Goal: Task Accomplishment & Management: Complete application form

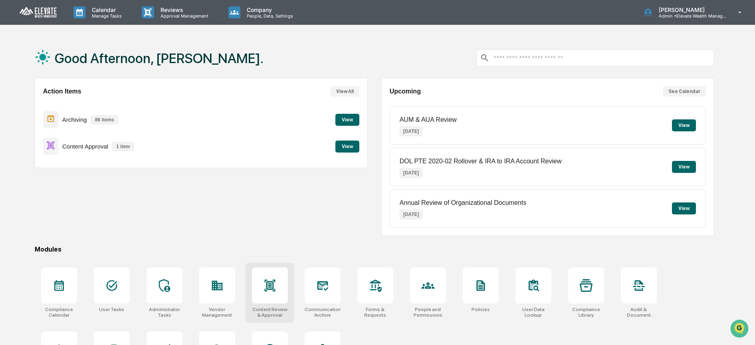
click at [269, 286] on icon at bounding box center [269, 286] width 11 height 12
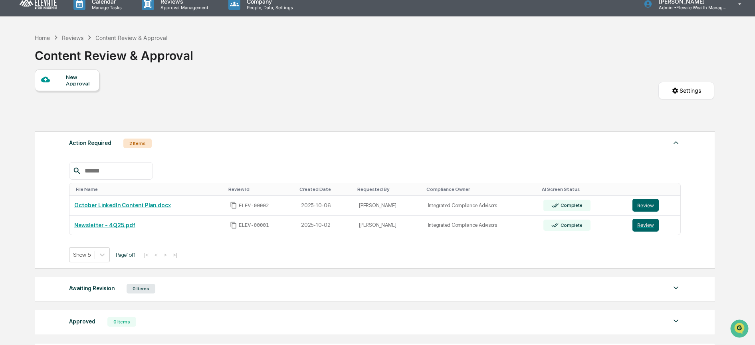
scroll to position [78, 0]
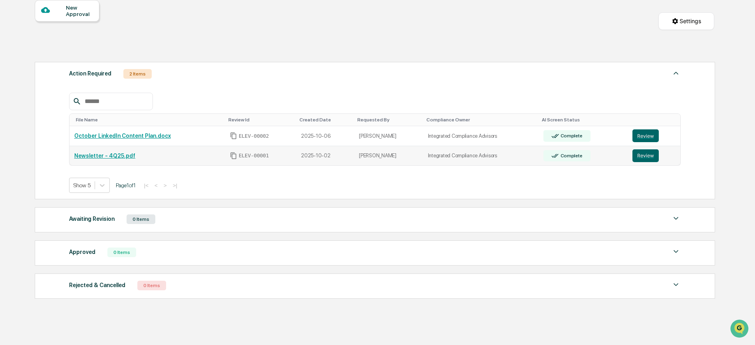
click at [99, 156] on link "Newsletter - 4Q25.pdf" at bounding box center [104, 156] width 61 height 6
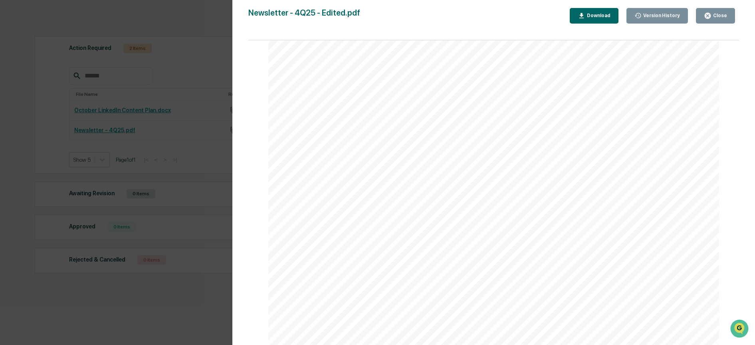
scroll to position [0, 0]
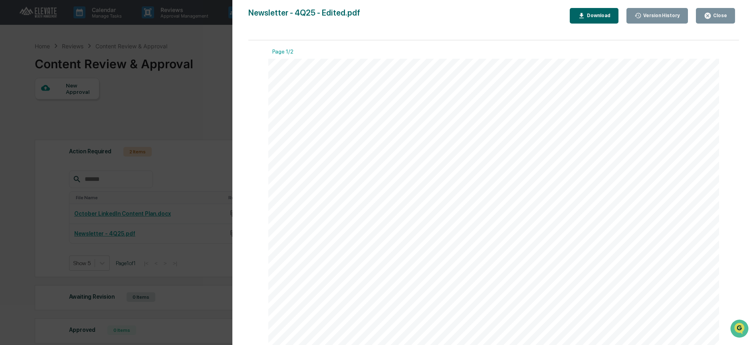
click at [716, 15] on div "Close" at bounding box center [720, 16] width 16 height 6
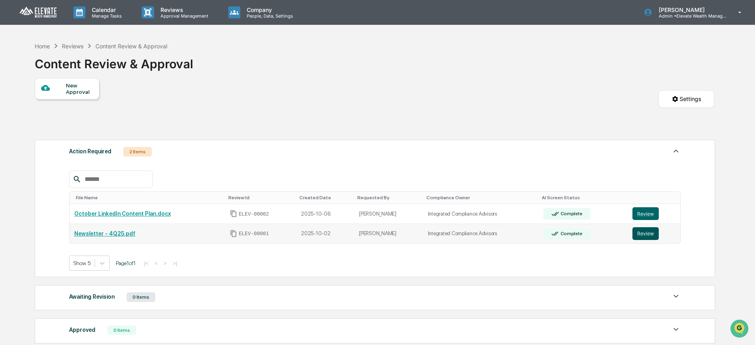
click at [633, 234] on button "Review" at bounding box center [646, 233] width 26 height 13
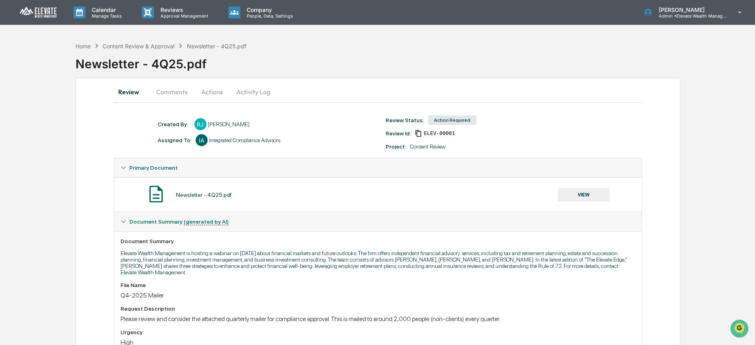
click at [177, 94] on button "Comments" at bounding box center [172, 91] width 44 height 19
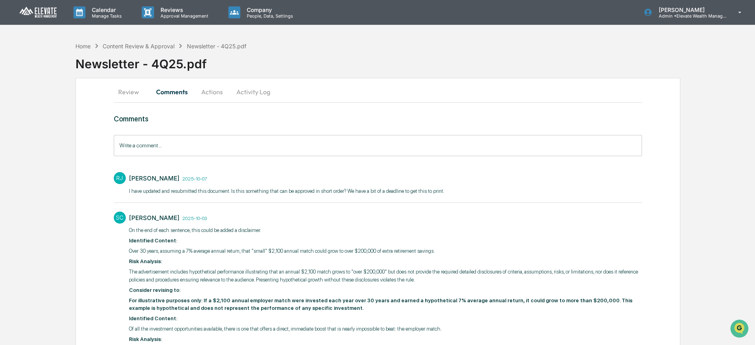
click at [216, 90] on button "Actions" at bounding box center [212, 91] width 36 height 19
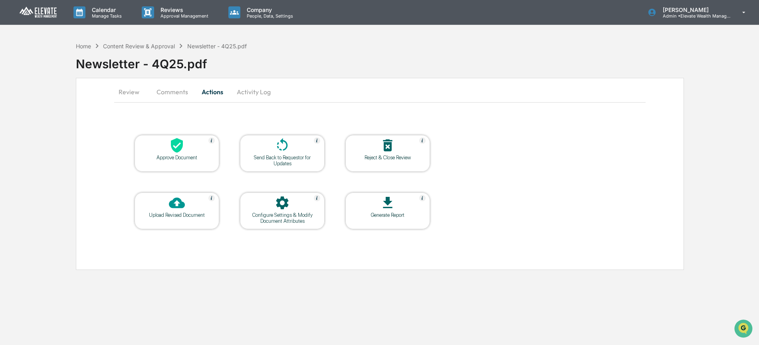
click at [261, 90] on button "Activity Log" at bounding box center [254, 91] width 47 height 19
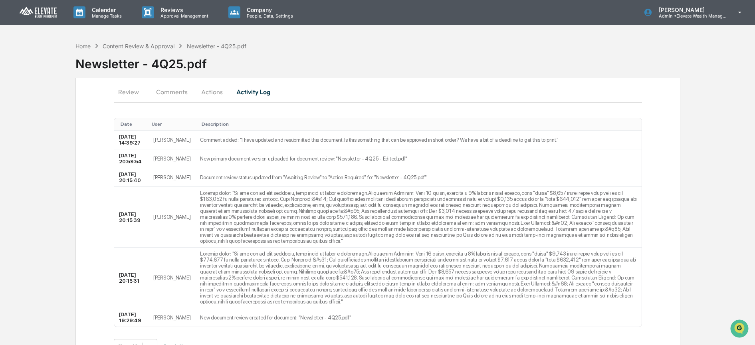
click at [121, 92] on button "Review" at bounding box center [132, 91] width 36 height 19
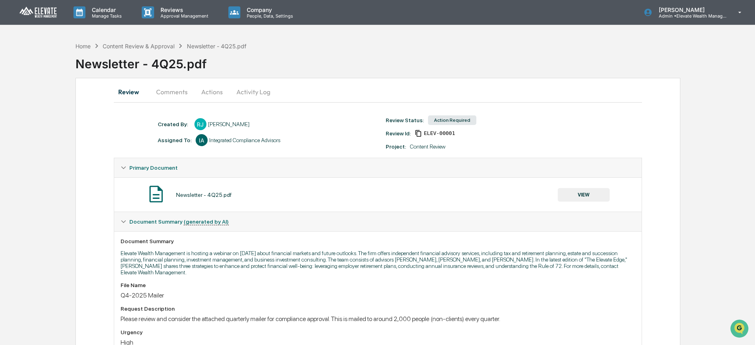
click at [588, 197] on button "VIEW" at bounding box center [584, 195] width 52 height 14
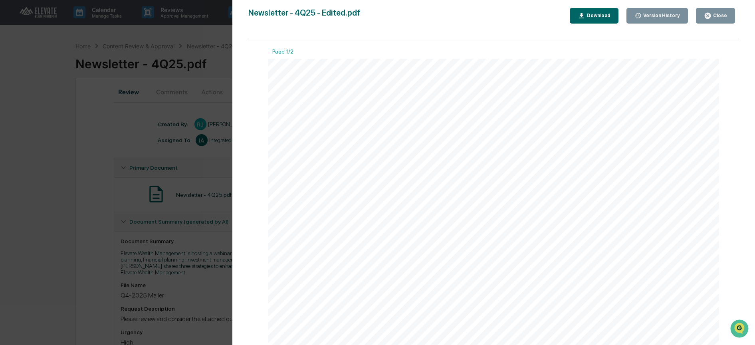
click at [649, 16] on div "Version History" at bounding box center [661, 16] width 38 height 6
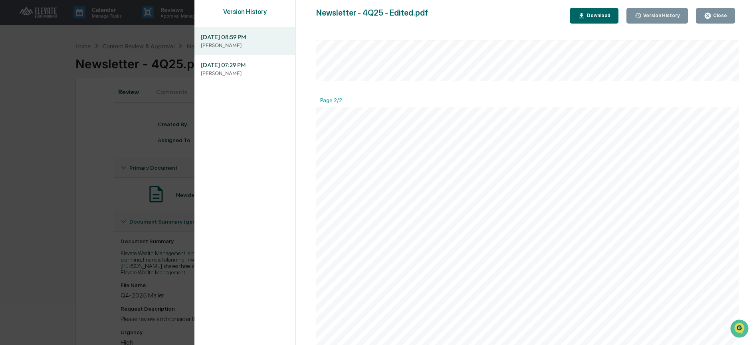
scroll to position [419, 0]
click at [722, 17] on div "Close" at bounding box center [720, 16] width 16 height 6
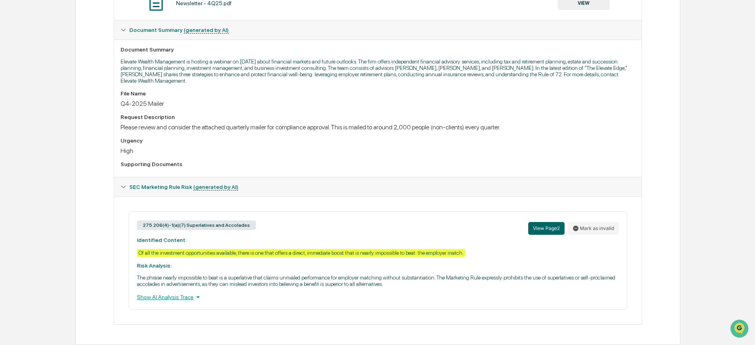
scroll to position [0, 0]
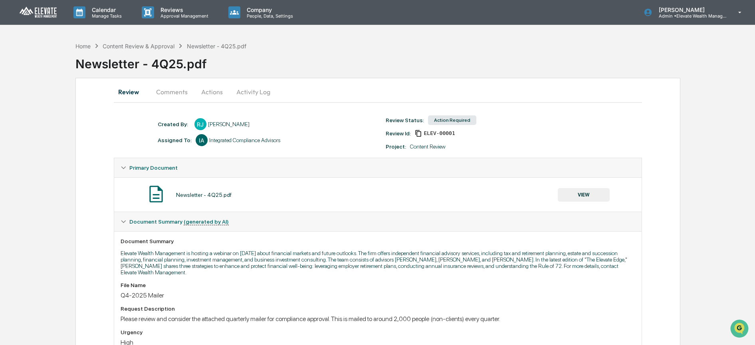
click at [212, 89] on button "Actions" at bounding box center [212, 91] width 36 height 19
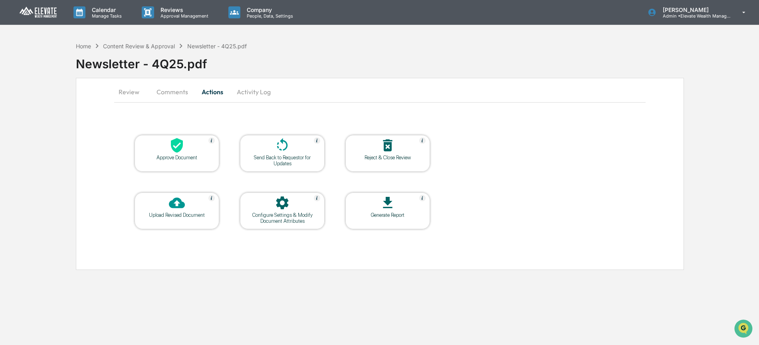
click at [174, 146] on icon at bounding box center [177, 145] width 16 height 16
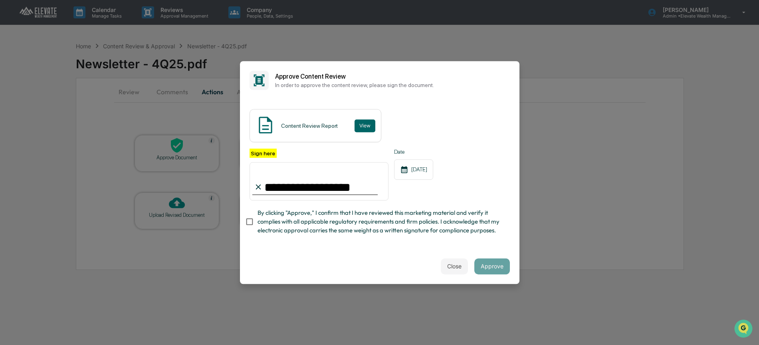
type input "**********"
click at [491, 268] on button "Approve" at bounding box center [493, 266] width 36 height 16
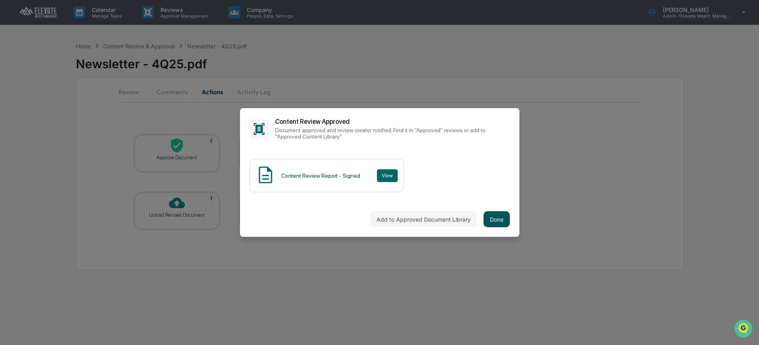
click at [500, 218] on button "Done" at bounding box center [497, 219] width 26 height 16
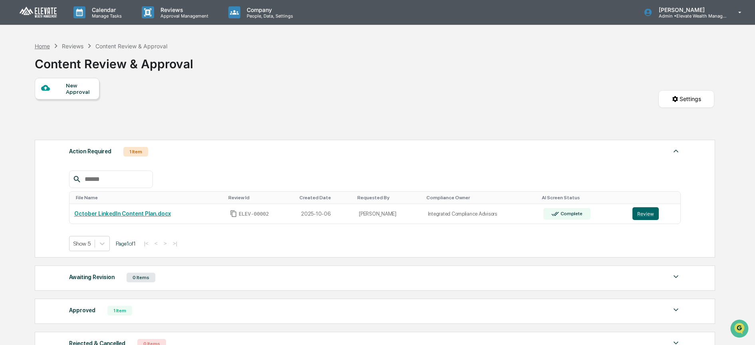
click at [40, 46] on div "Home" at bounding box center [42, 46] width 15 height 7
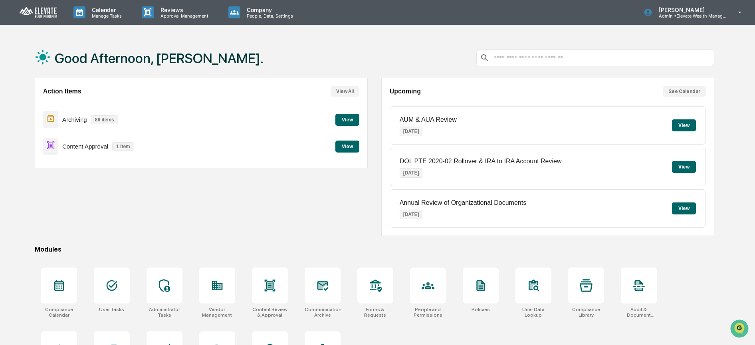
scroll to position [50, 0]
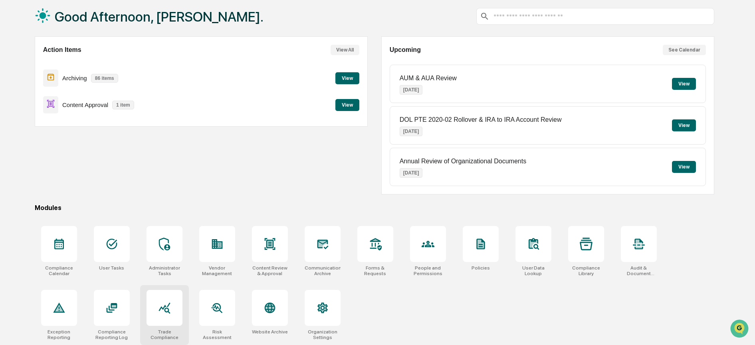
click at [176, 294] on div at bounding box center [165, 308] width 36 height 36
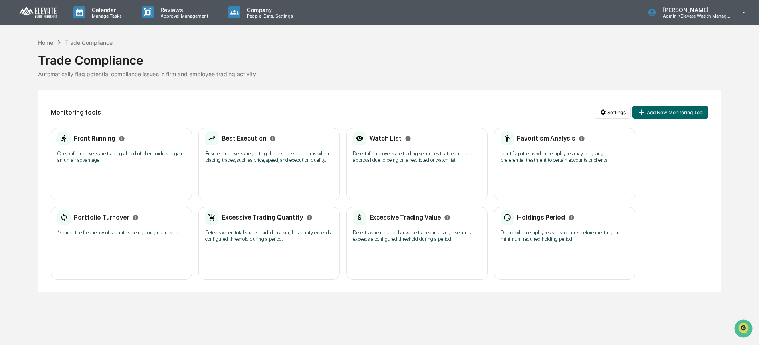
click at [249, 233] on p "Detects when total shares traded in a single security exceed a configured thres…" at bounding box center [269, 236] width 128 height 13
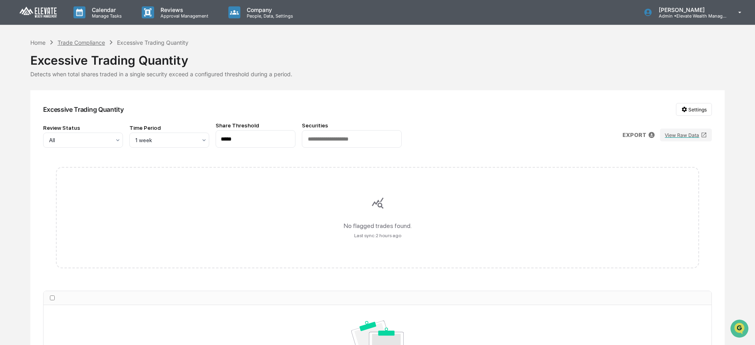
click at [77, 43] on div "Trade Compliance" at bounding box center [82, 42] width 48 height 7
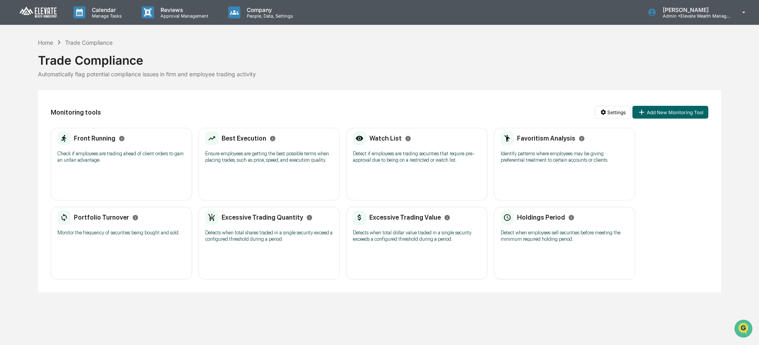
click at [260, 156] on p "Ensure employees are getting the best possible terms when placing trades, such …" at bounding box center [269, 157] width 128 height 13
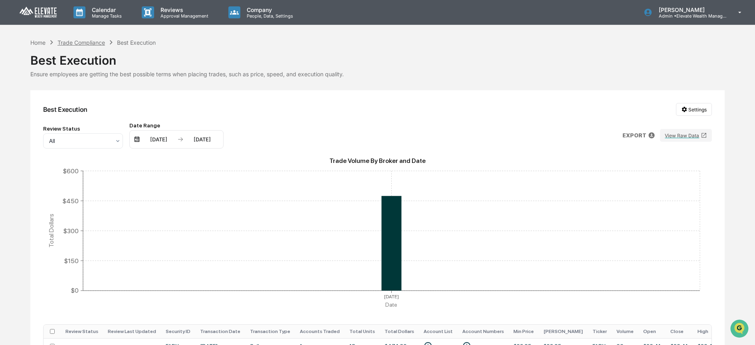
click at [66, 41] on div "Trade Compliance" at bounding box center [82, 42] width 48 height 7
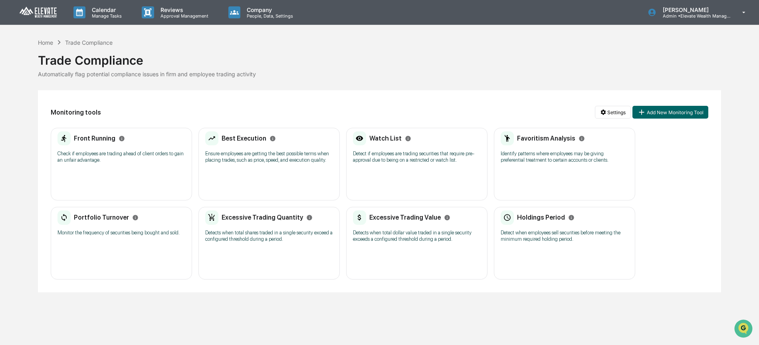
click at [401, 153] on p "Detect if employees are trading securities that require pre-approval due to bei…" at bounding box center [417, 157] width 128 height 13
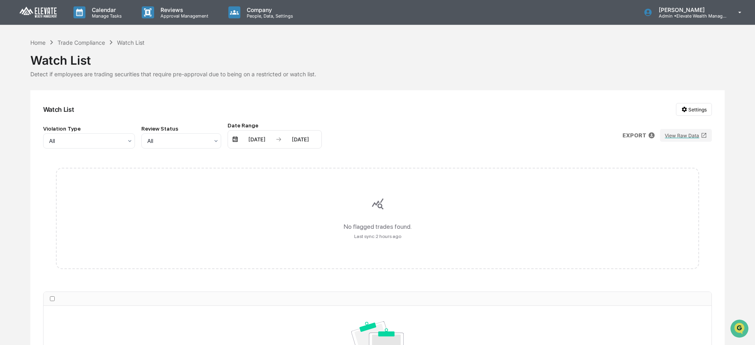
click at [72, 38] on div "Home Trade Compliance Watch List" at bounding box center [87, 42] width 115 height 9
click at [72, 44] on div "Trade Compliance" at bounding box center [82, 42] width 48 height 7
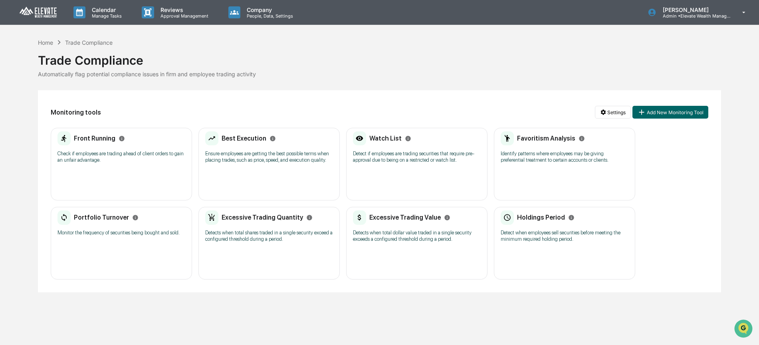
click at [526, 165] on div "Favoritism Analysis Identify patterns where employees may be giving preferentia…" at bounding box center [565, 149] width 128 height 37
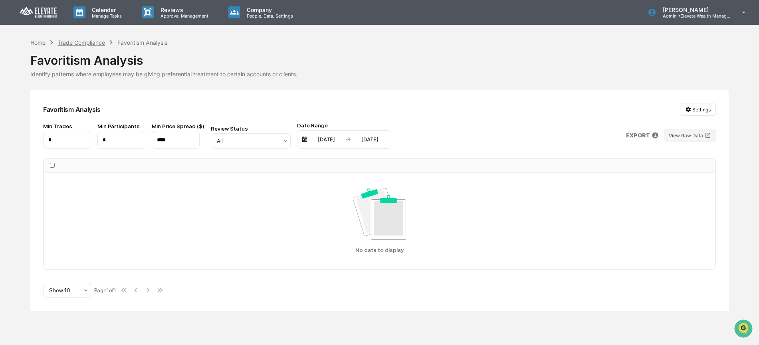
click at [89, 42] on div "Trade Compliance" at bounding box center [82, 42] width 48 height 7
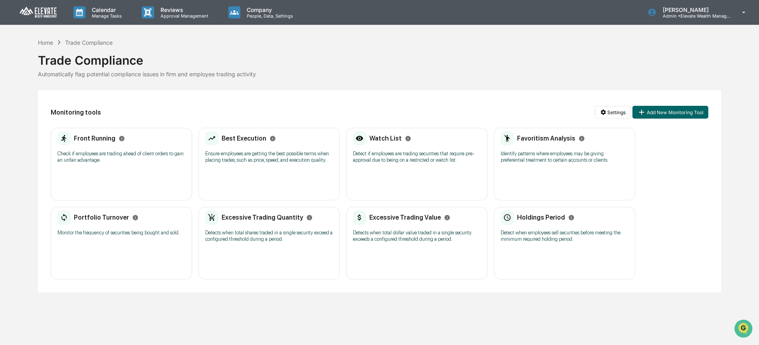
click at [117, 238] on div "Portfolio Turnover Monitor the frequency of securities being bought and sold." at bounding box center [122, 226] width 128 height 31
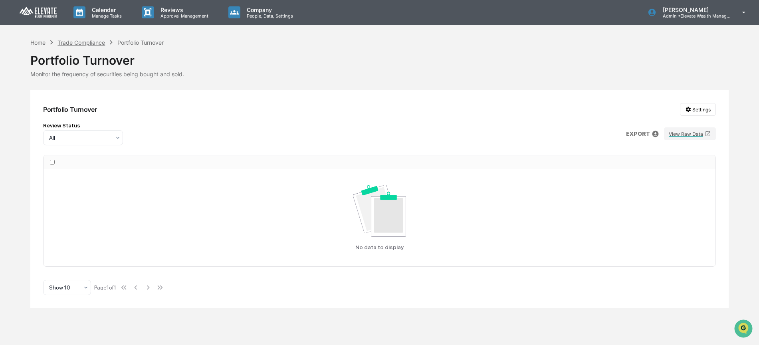
click at [88, 42] on div "Trade Compliance" at bounding box center [82, 42] width 48 height 7
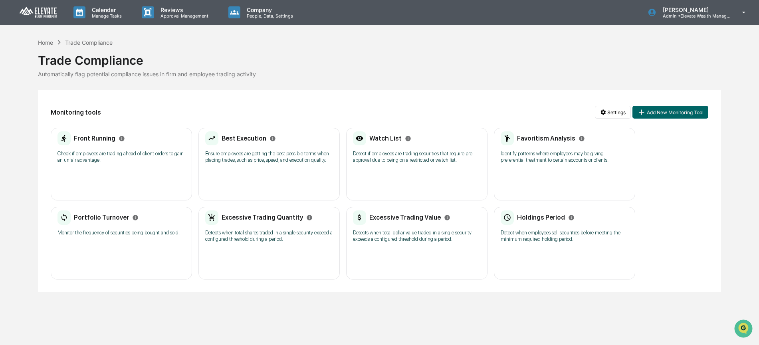
click at [530, 222] on div "Holdings Period" at bounding box center [538, 218] width 74 height 14
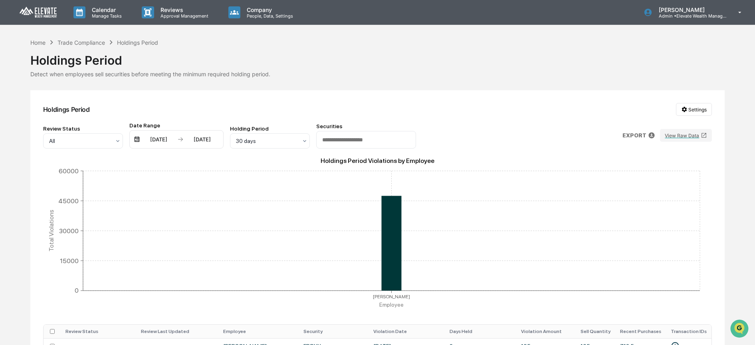
click at [34, 10] on img at bounding box center [38, 12] width 38 height 12
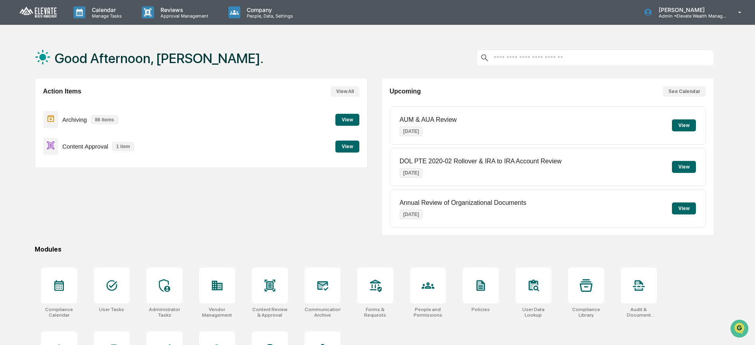
click at [350, 117] on button "View" at bounding box center [348, 120] width 24 height 12
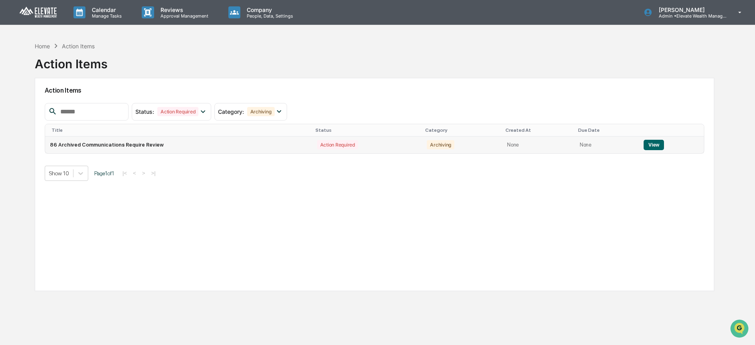
click at [654, 142] on button "View" at bounding box center [654, 145] width 20 height 10
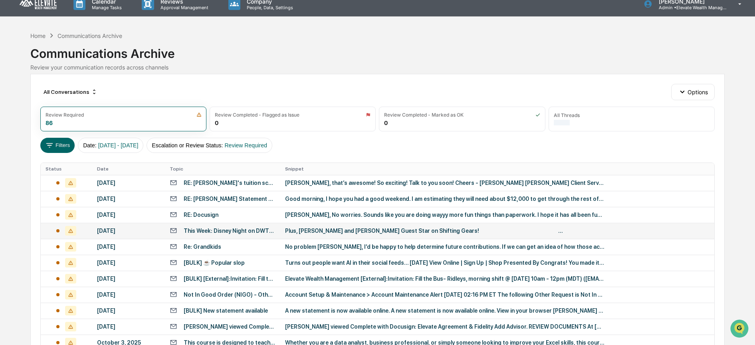
scroll to position [26, 0]
